Goal: Check status

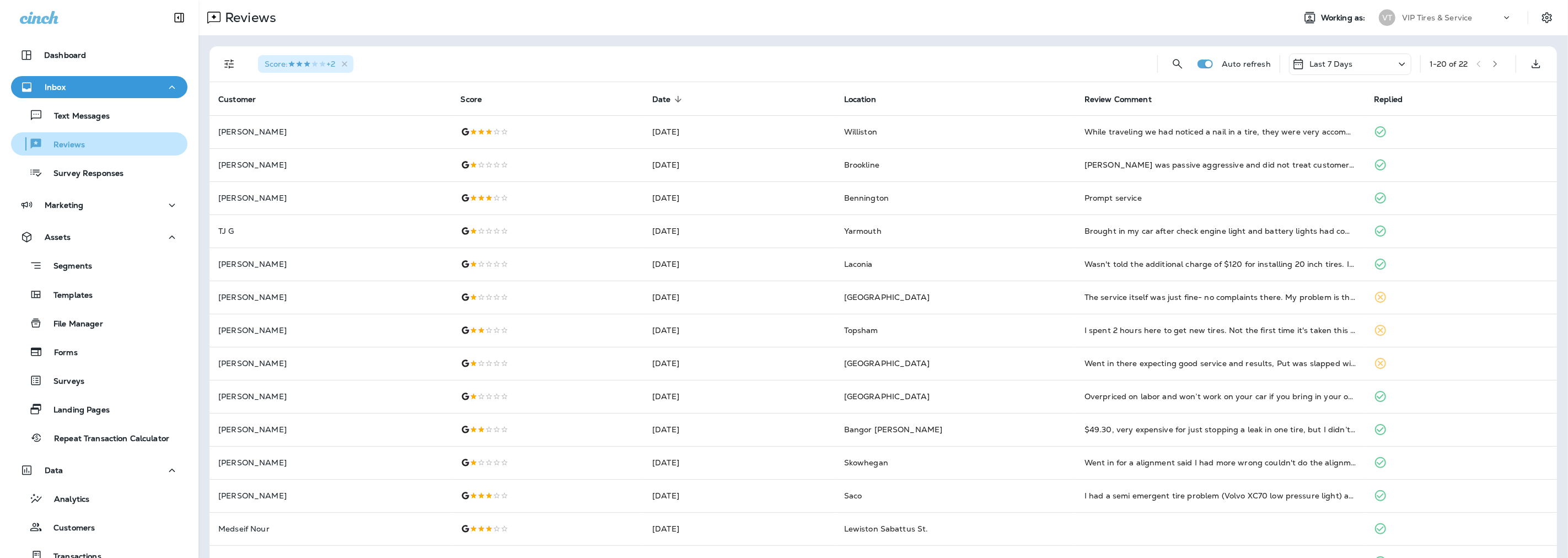
click at [67, 148] on p "Reviews" at bounding box center [64, 145] width 43 height 11
click at [350, 64] on icon "button" at bounding box center [344, 64] width 9 height 9
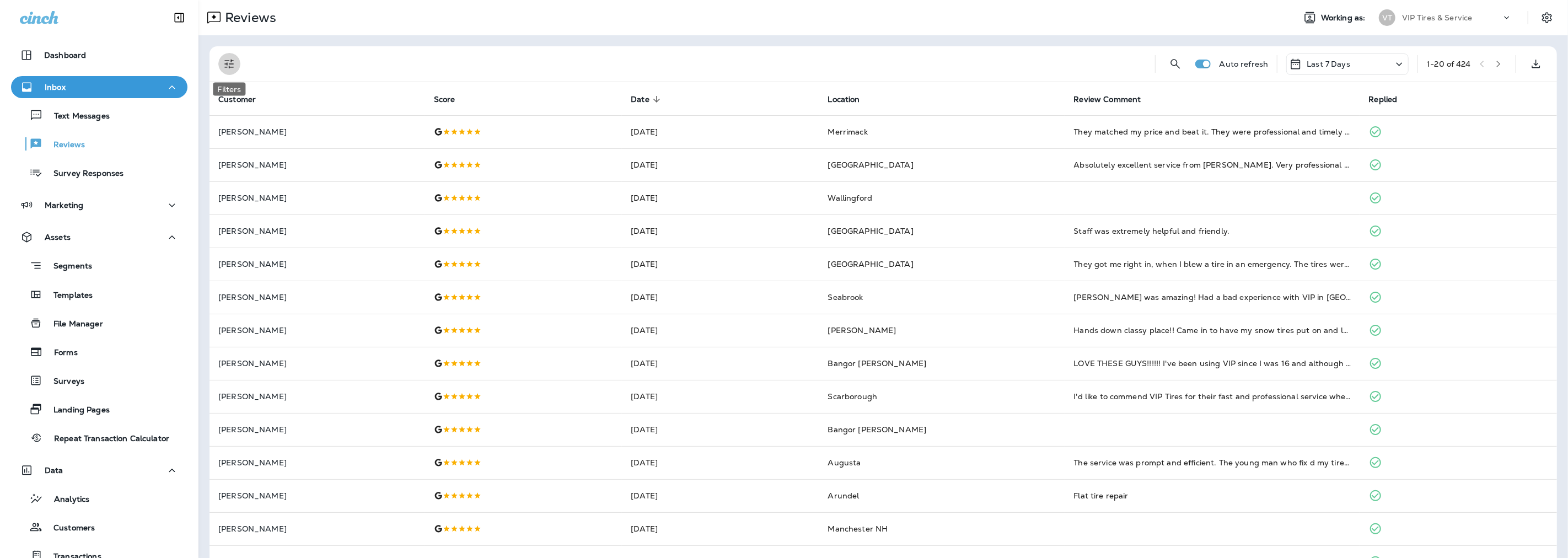
click at [230, 63] on icon "Filters" at bounding box center [229, 64] width 9 height 9
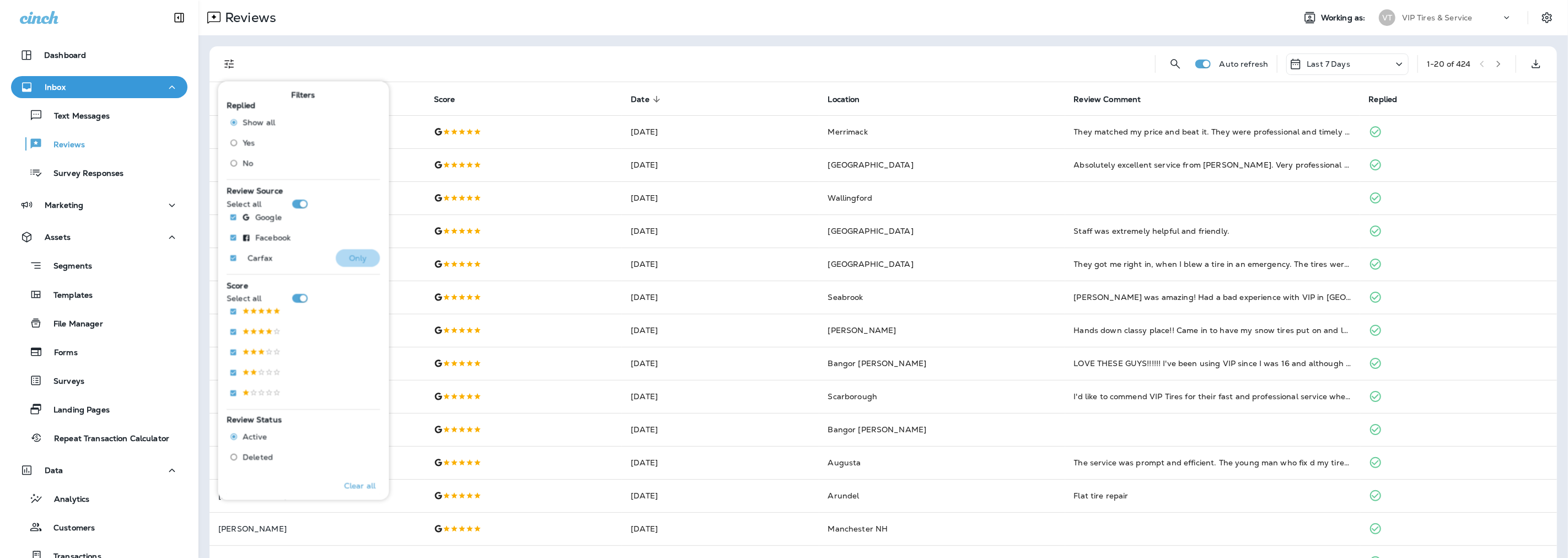
click at [358, 257] on p "Only" at bounding box center [358, 257] width 18 height 9
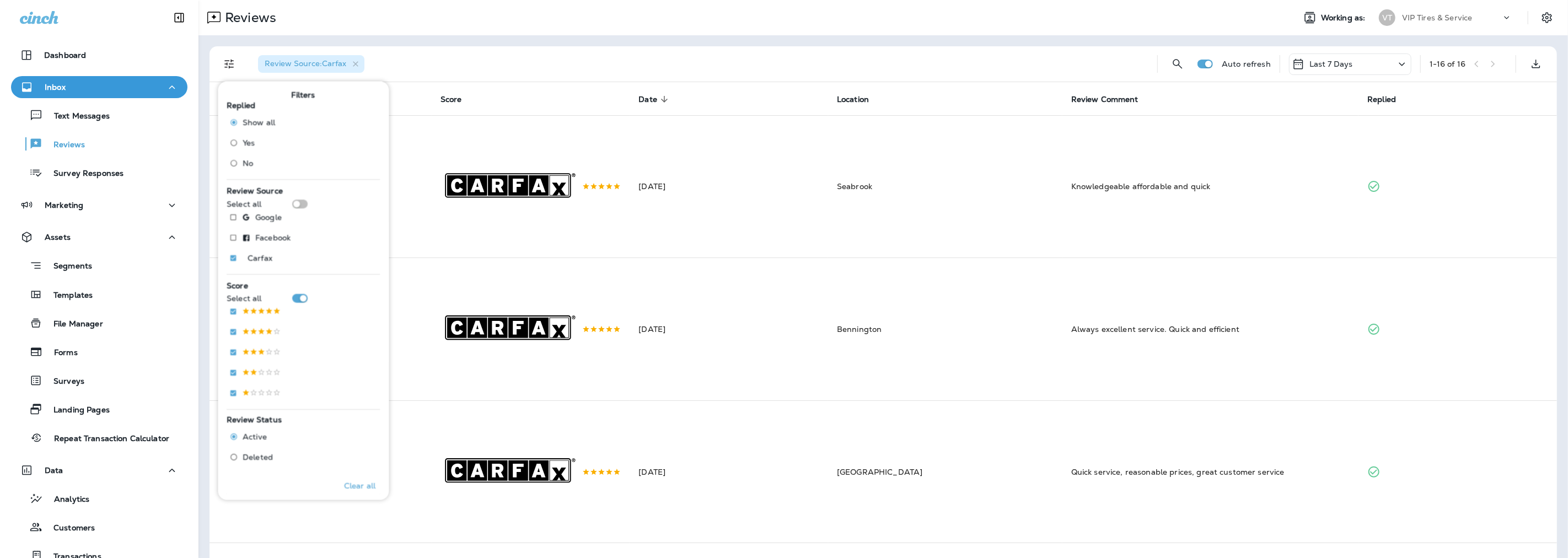
click at [1337, 63] on p "Last 7 Days" at bounding box center [1331, 64] width 43 height 9
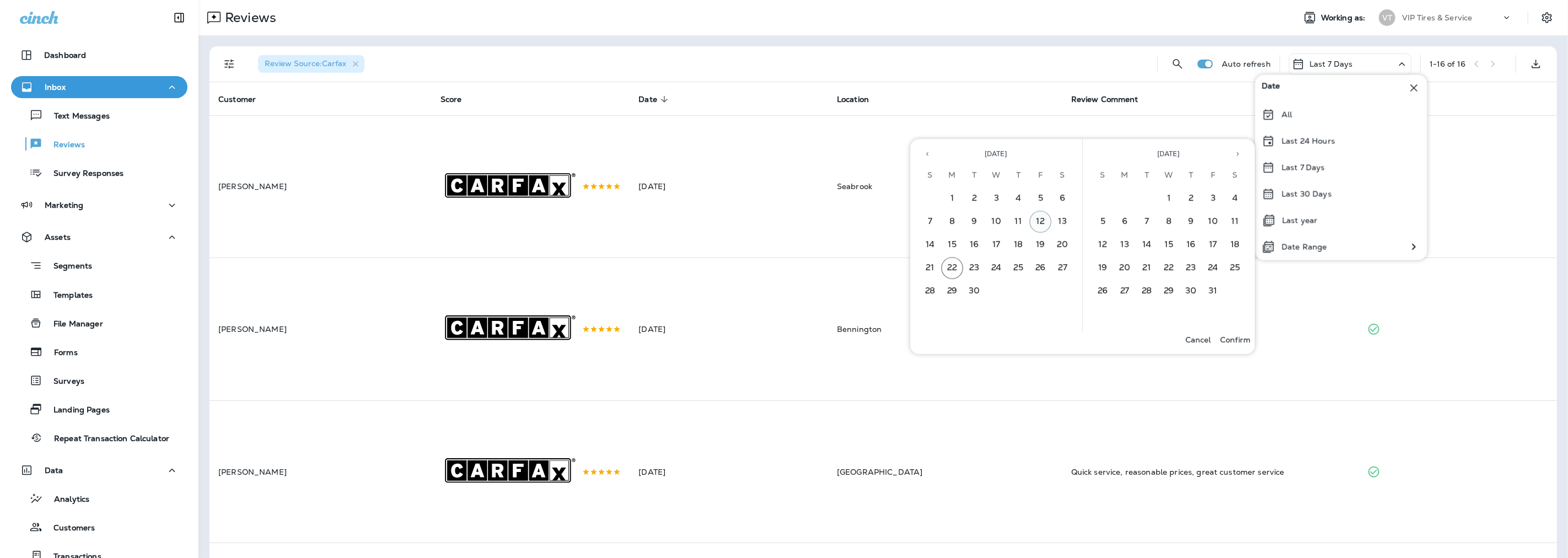
click at [1043, 218] on button "12" at bounding box center [1040, 221] width 22 height 22
click at [1022, 241] on button "18" at bounding box center [1018, 245] width 22 height 22
click at [1233, 335] on p "Confirm" at bounding box center [1235, 339] width 30 height 9
